Goal: Communication & Community: Answer question/provide support

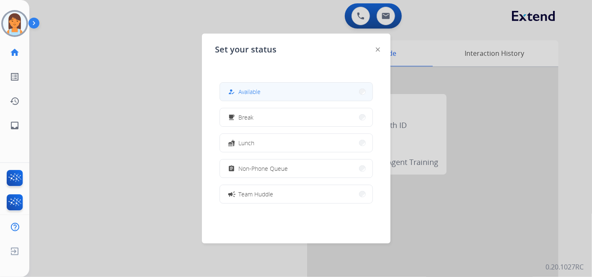
click at [261, 96] on div "how_to_reg Available" at bounding box center [244, 92] width 34 height 10
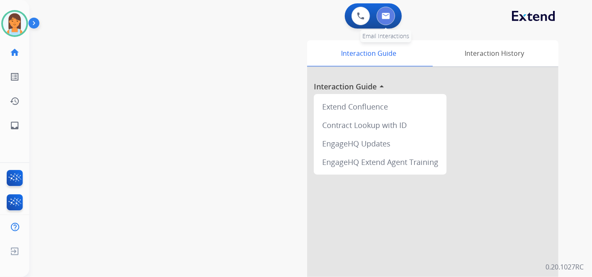
click at [388, 14] on img at bounding box center [386, 16] width 8 height 7
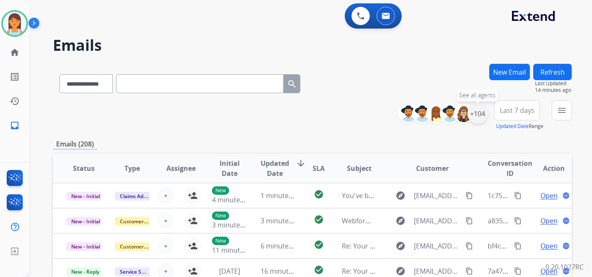
click at [480, 112] on div "+104" at bounding box center [478, 114] width 20 height 20
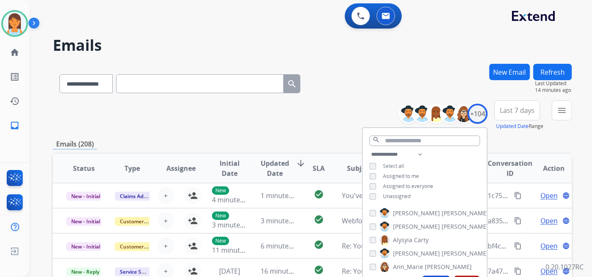
click at [526, 115] on button "Last 7 days" at bounding box center [518, 110] width 46 height 20
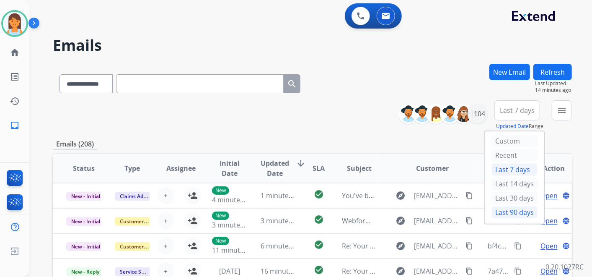
click at [500, 213] on div "Last 90 days" at bounding box center [515, 212] width 46 height 13
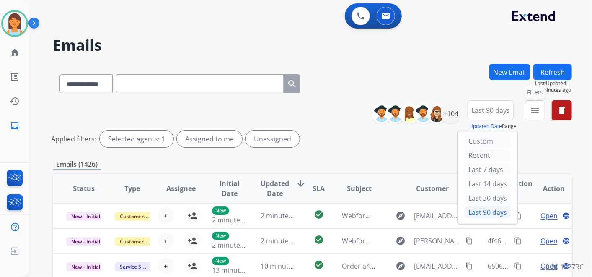
click at [535, 115] on button "menu Filters" at bounding box center [535, 110] width 20 height 20
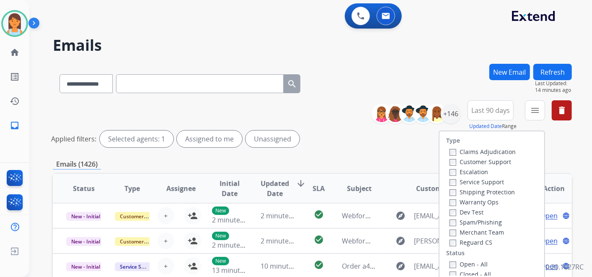
click at [492, 156] on div "Customer Support" at bounding box center [483, 161] width 66 height 10
click at [492, 157] on div "Customer Support" at bounding box center [483, 161] width 66 height 10
click at [491, 160] on label "Customer Support" at bounding box center [481, 162] width 62 height 8
click at [500, 189] on label "Shipping Protection" at bounding box center [482, 192] width 65 height 8
click at [477, 241] on label "Reguard CS" at bounding box center [471, 242] width 43 height 8
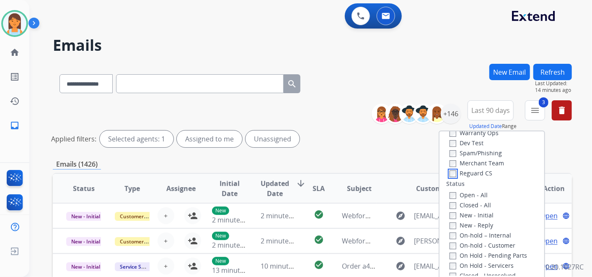
scroll to position [70, 0]
click at [480, 208] on div "New - Initial" at bounding box center [494, 213] width 88 height 10
click at [476, 220] on label "New - Reply" at bounding box center [472, 224] width 44 height 8
click at [475, 214] on label "New - Initial" at bounding box center [472, 214] width 44 height 8
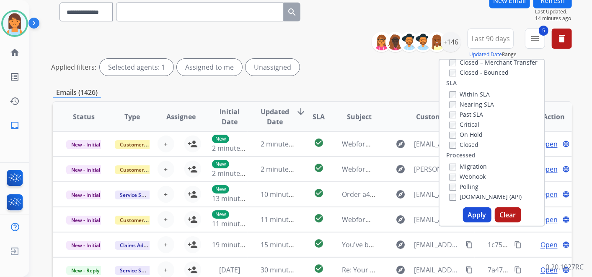
scroll to position [72, 0]
click at [479, 210] on button "Apply" at bounding box center [477, 214] width 29 height 15
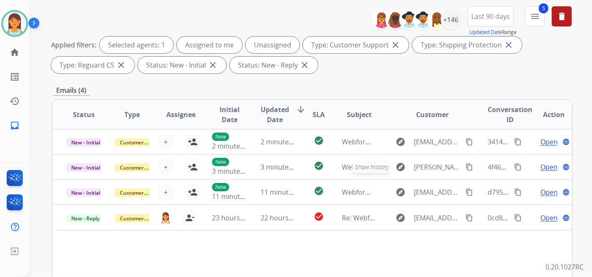
scroll to position [147, 0]
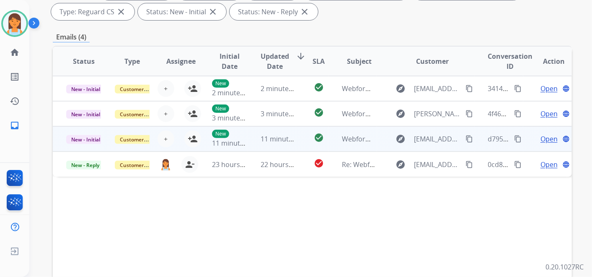
click at [541, 141] on span "Open" at bounding box center [549, 139] width 17 height 10
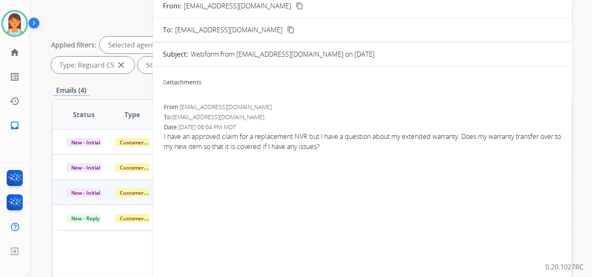
scroll to position [0, 0]
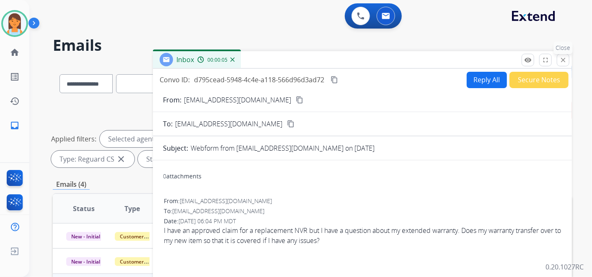
click at [560, 57] on mat-icon "close" at bounding box center [564, 60] width 8 height 8
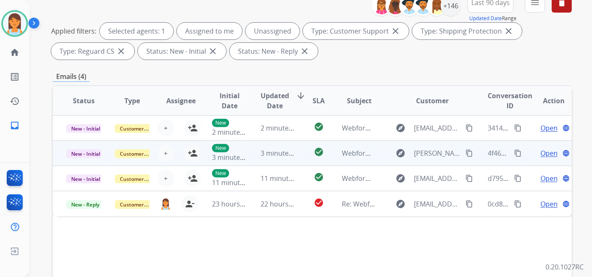
scroll to position [108, 0]
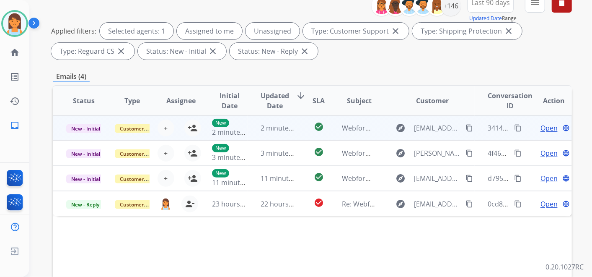
click at [537, 127] on div "Open language" at bounding box center [554, 128] width 35 height 10
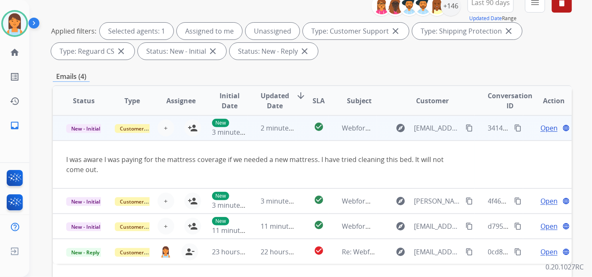
click at [525, 125] on td "Open language" at bounding box center [548, 127] width 49 height 25
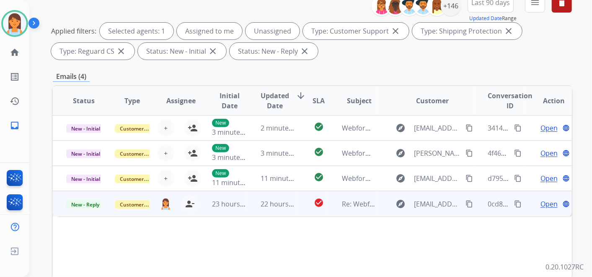
click at [541, 203] on span "Open" at bounding box center [549, 204] width 17 height 10
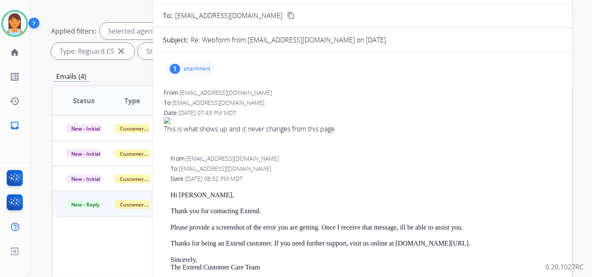
click at [194, 68] on p "attachment" at bounding box center [197, 68] width 27 height 7
click at [194, 88] on div at bounding box center [194, 91] width 42 height 29
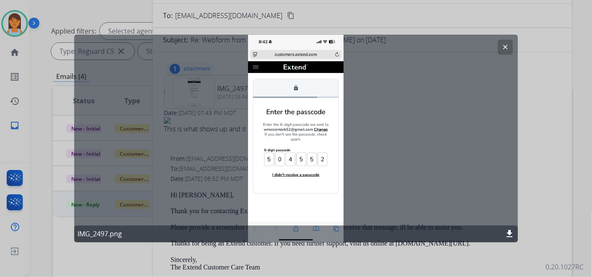
click at [510, 46] on button "clear" at bounding box center [505, 47] width 15 height 15
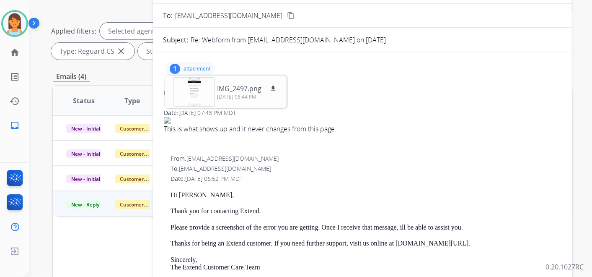
click at [453, 90] on div "From: [EMAIL_ADDRESS][DOMAIN_NAME]" at bounding box center [362, 92] width 397 height 8
click at [195, 69] on p "attachment" at bounding box center [197, 68] width 27 height 7
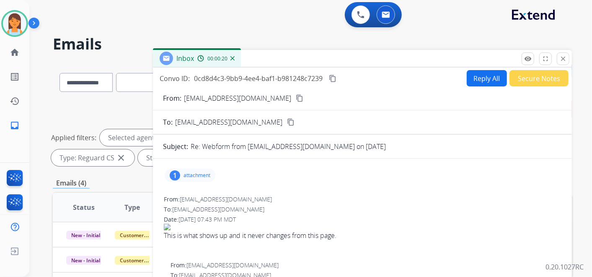
click at [484, 81] on button "Reply All" at bounding box center [487, 78] width 40 height 16
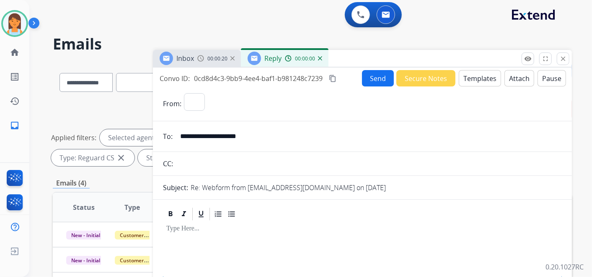
select select "**********"
click at [468, 77] on button "Templates" at bounding box center [480, 78] width 42 height 16
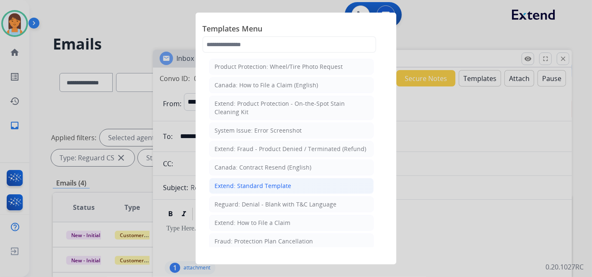
click at [267, 186] on div "Extend: Standard Template" at bounding box center [253, 186] width 77 height 8
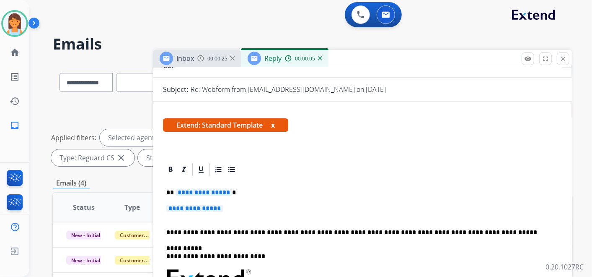
scroll to position [135, 0]
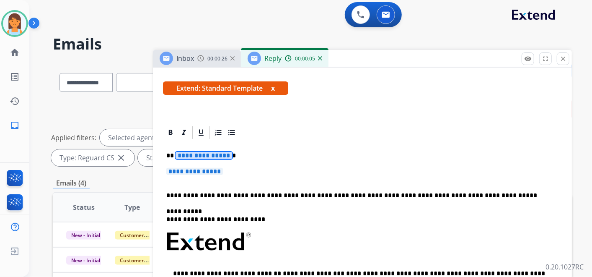
click at [197, 152] on span "**********" at bounding box center [204, 155] width 57 height 7
click at [205, 169] on span "**********" at bounding box center [194, 171] width 57 height 7
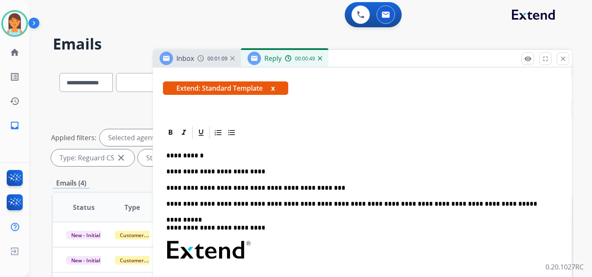
scroll to position [0, 0]
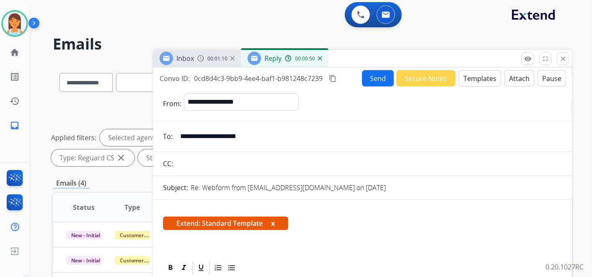
click at [389, 78] on button "Send" at bounding box center [378, 78] width 32 height 16
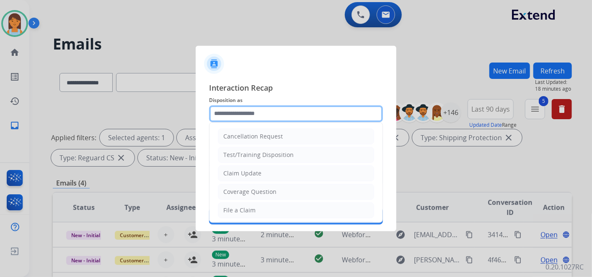
click at [291, 119] on input "text" at bounding box center [296, 113] width 174 height 17
type input "*"
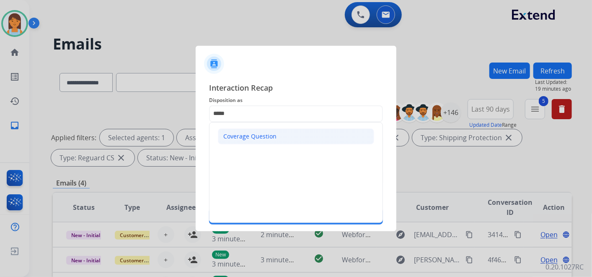
click at [285, 132] on li "Coverage Question" at bounding box center [296, 136] width 156 height 16
type input "**********"
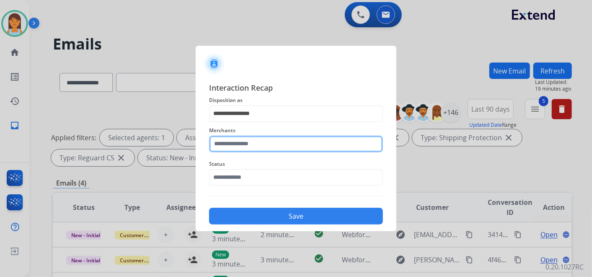
click at [272, 147] on input "text" at bounding box center [296, 143] width 174 height 17
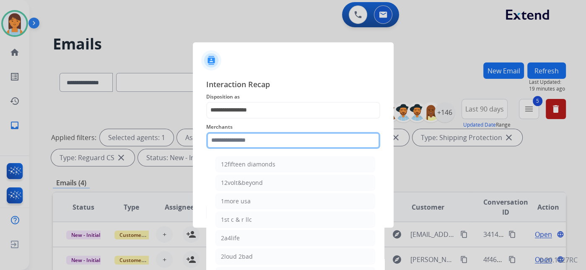
type input "*"
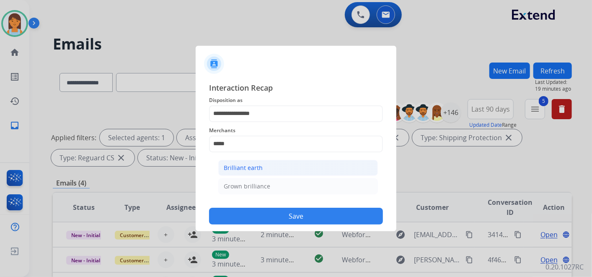
click at [260, 166] on div "Brilliant earth" at bounding box center [243, 168] width 39 height 8
type input "**********"
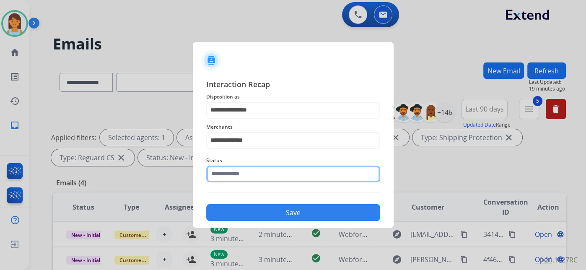
click at [253, 171] on input "text" at bounding box center [293, 174] width 174 height 17
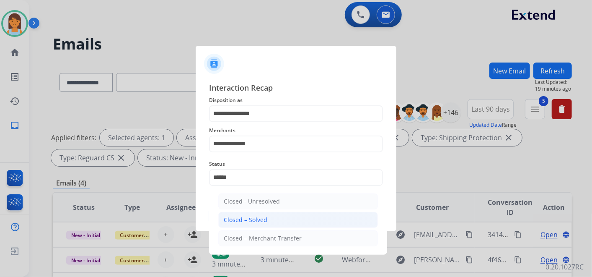
click at [250, 212] on li "Closed – Solved" at bounding box center [298, 220] width 160 height 16
type input "**********"
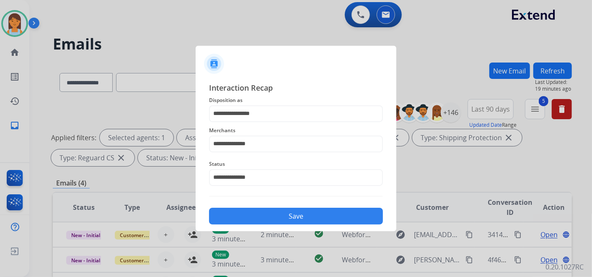
click at [290, 210] on button "Save" at bounding box center [296, 216] width 174 height 17
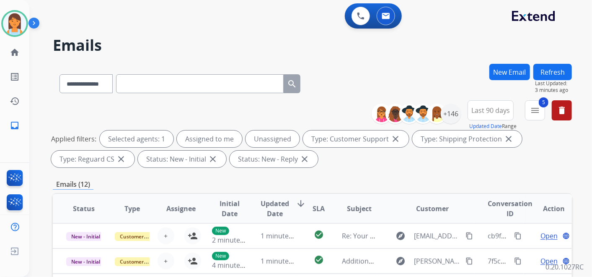
click at [441, 51] on h2 "Emails" at bounding box center [312, 45] width 519 height 17
click at [551, 73] on button "Refresh" at bounding box center [553, 72] width 39 height 16
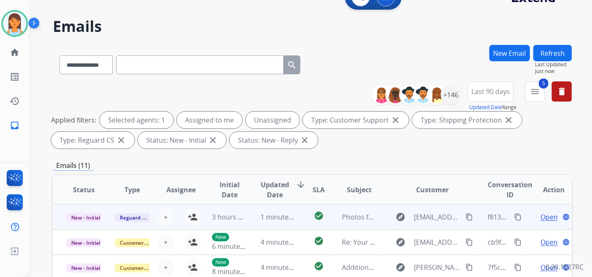
scroll to position [18, 0]
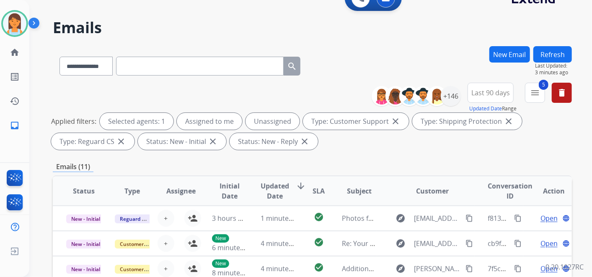
click at [565, 55] on button "Refresh" at bounding box center [553, 54] width 39 height 16
